Goal: Communication & Community: Answer question/provide support

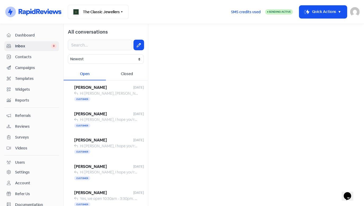
click at [35, 55] on span "Contacts" at bounding box center [36, 57] width 42 height 6
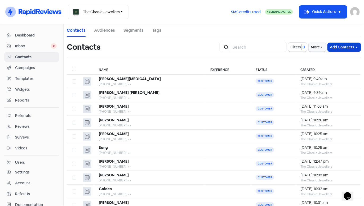
click at [343, 46] on button "Add Contacts" at bounding box center [344, 47] width 33 height 9
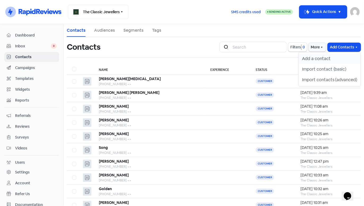
click at [317, 62] on button "Add a contact" at bounding box center [330, 59] width 62 height 11
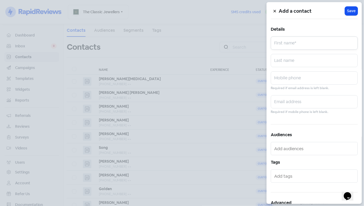
click at [296, 45] on input "text" at bounding box center [314, 43] width 87 height 13
drag, startPoint x: 301, startPoint y: 47, endPoint x: 283, endPoint y: 45, distance: 17.8
click at [283, 45] on input "[PERSON_NAME]" at bounding box center [314, 43] width 87 height 13
type input "Max"
click at [282, 60] on input "text" at bounding box center [314, 60] width 87 height 13
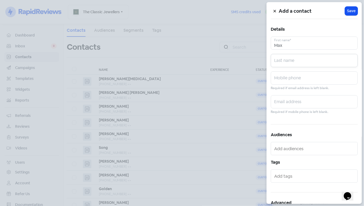
paste input "[PERSON_NAME]"
type input "[PERSON_NAME]"
click at [281, 79] on input "text" at bounding box center [314, 78] width 87 height 13
paste input "0407 728 790"
type input "0407 728 790"
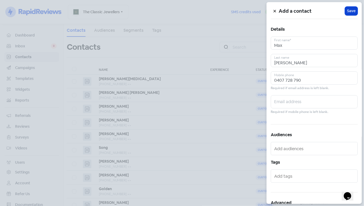
click at [349, 11] on span "Save" at bounding box center [351, 11] width 8 height 6
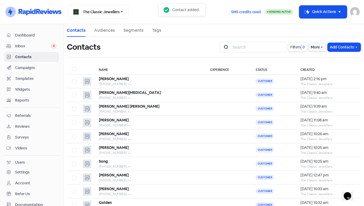
click at [36, 46] on span "Inbox" at bounding box center [33, 46] width 36 height 6
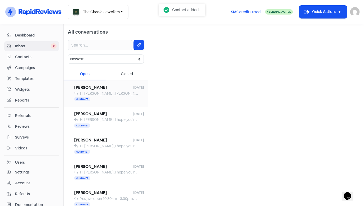
click at [98, 92] on span "Hi [PERSON_NAME], [PERSON_NAME] here from The Classic Jewellers. Just letting y…" at bounding box center [298, 93] width 437 height 5
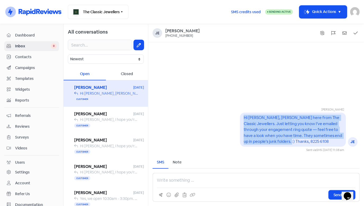
drag, startPoint x: 322, startPoint y: 143, endPoint x: 252, endPoint y: 120, distance: 73.3
click at [243, 119] on div "Hi [PERSON_NAME], [PERSON_NAME] here from The Classic Jewellers. Just letting y…" at bounding box center [293, 130] width 106 height 34
copy pre "Hi [PERSON_NAME], [PERSON_NAME] here from The Classic Jewellers. Just letting y…"
click at [135, 49] on button at bounding box center [139, 45] width 10 height 10
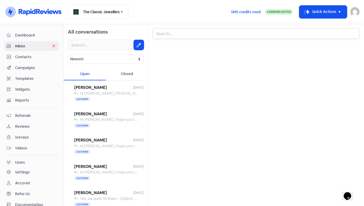
click at [179, 33] on input "text" at bounding box center [256, 33] width 207 height 11
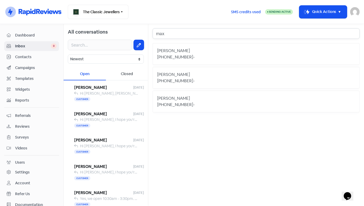
type input "max"
click at [181, 54] on div "[PHONE_NUMBER]" at bounding box center [175, 57] width 36 height 6
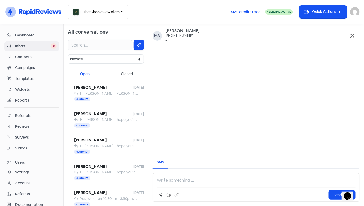
click at [175, 182] on p at bounding box center [256, 180] width 199 height 6
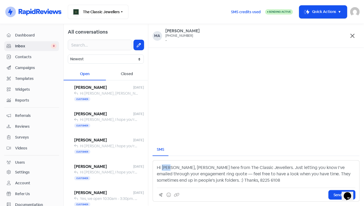
drag, startPoint x: 170, startPoint y: 169, endPoint x: 162, endPoint y: 170, distance: 8.5
click at [162, 170] on p "Hi [PERSON_NAME], [PERSON_NAME] here from The Classic Jewellers. Just letting y…" at bounding box center [256, 174] width 199 height 19
click at [331, 195] on button "Send SMS" at bounding box center [341, 195] width 27 height 10
